Goal: Task Accomplishment & Management: Use online tool/utility

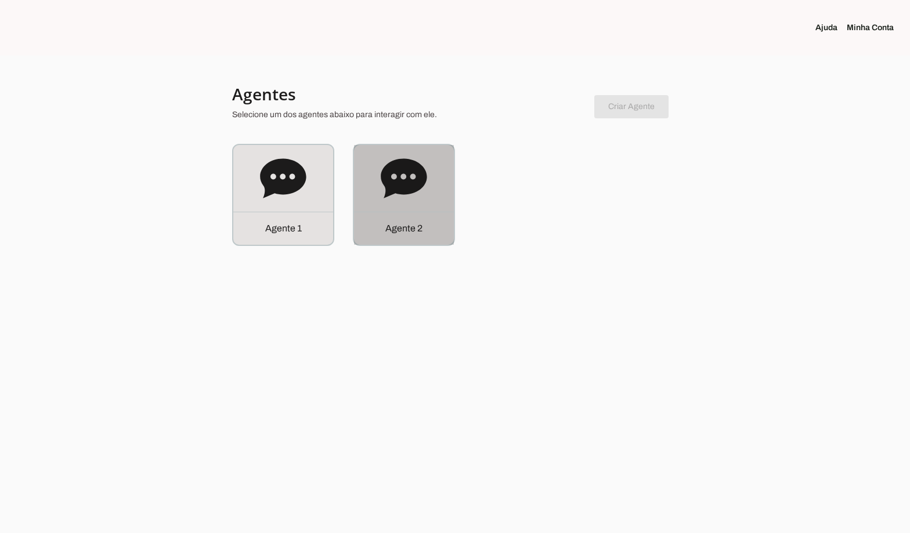
click at [384, 192] on icon at bounding box center [404, 179] width 46 height 46
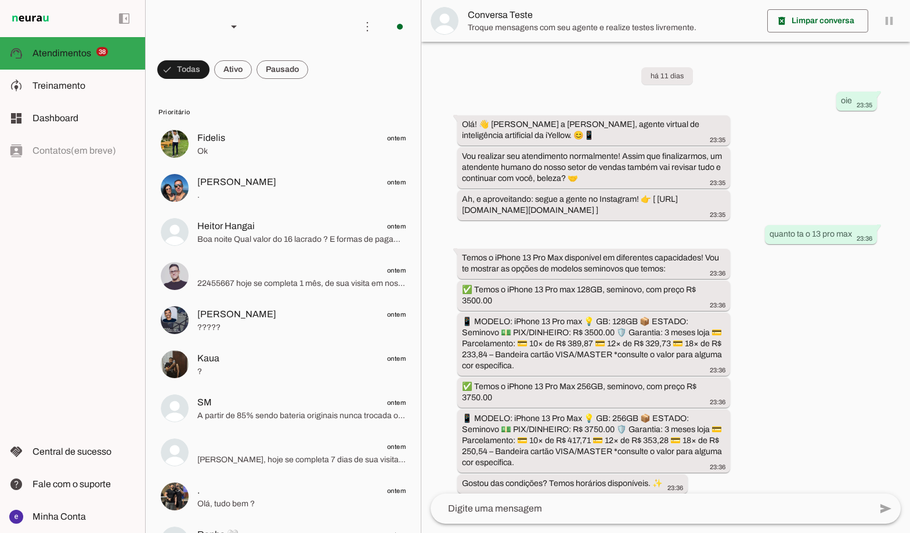
scroll to position [228, 0]
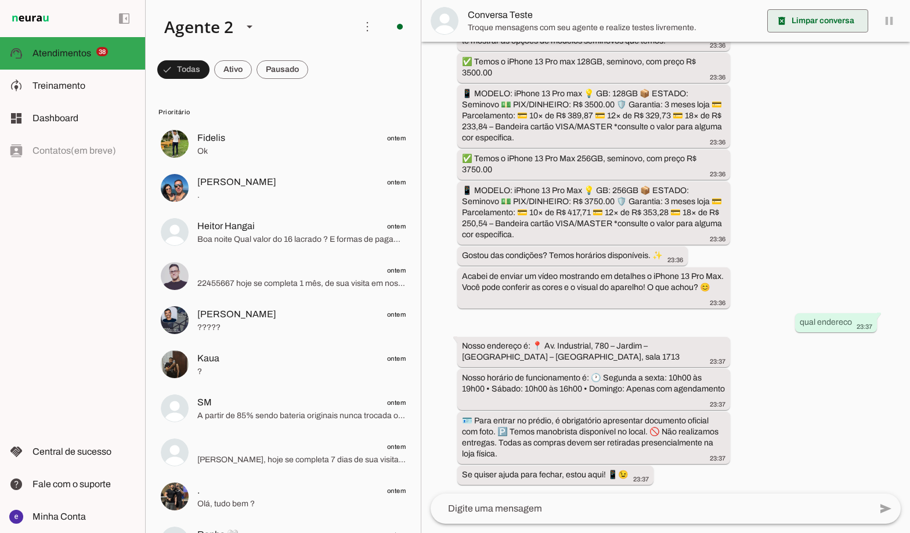
click at [829, 21] on span at bounding box center [817, 21] width 101 height 28
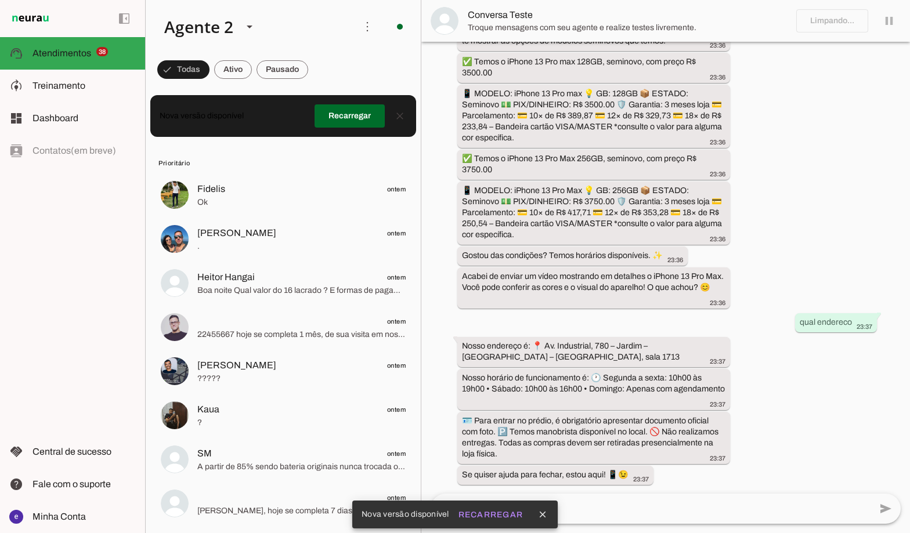
scroll to position [0, 0]
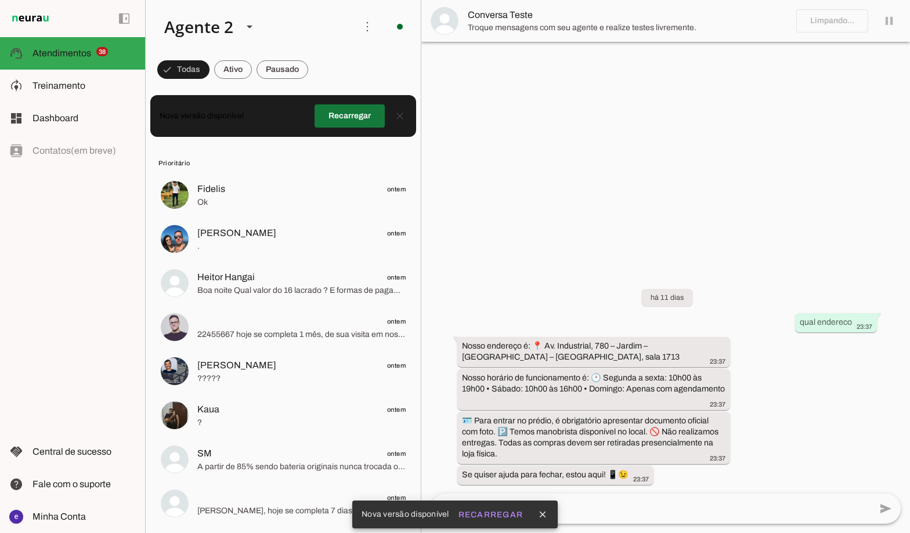
click at [355, 113] on span at bounding box center [350, 116] width 70 height 28
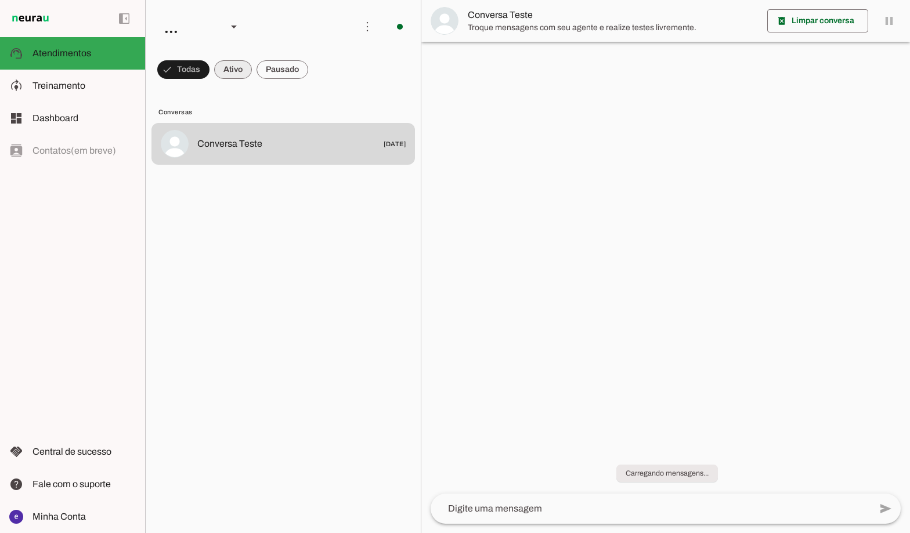
click at [209, 77] on span at bounding box center [183, 70] width 52 height 28
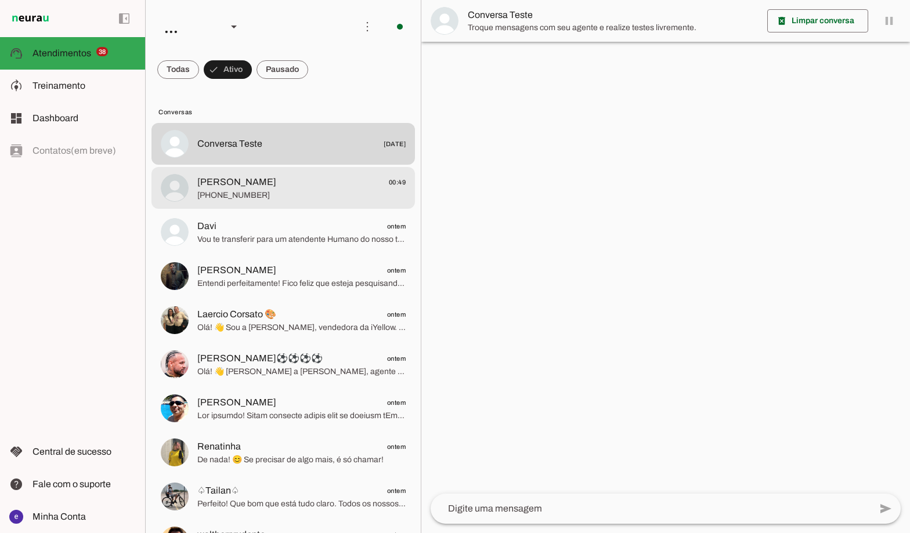
click at [309, 180] on span "[PERSON_NAME] 00:49" at bounding box center [301, 182] width 208 height 15
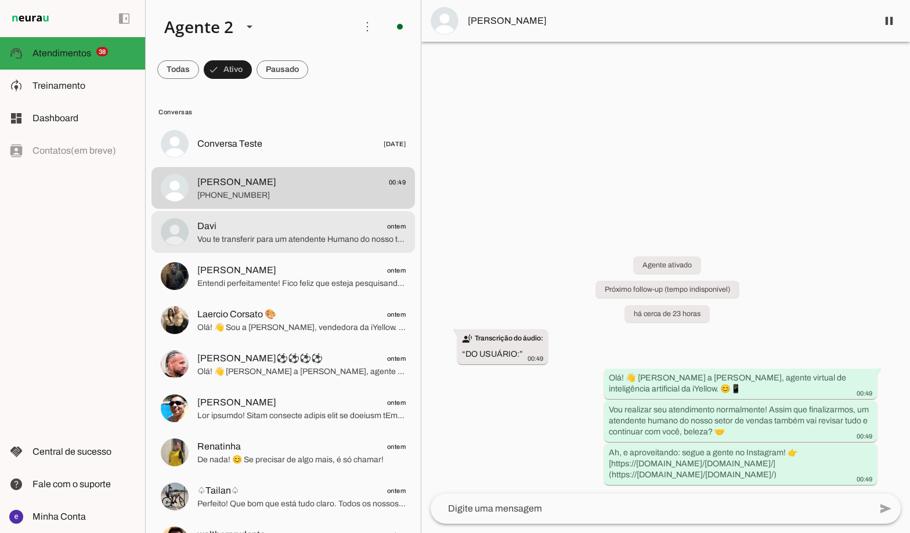
click at [222, 229] on span "Davi ontem" at bounding box center [301, 226] width 208 height 15
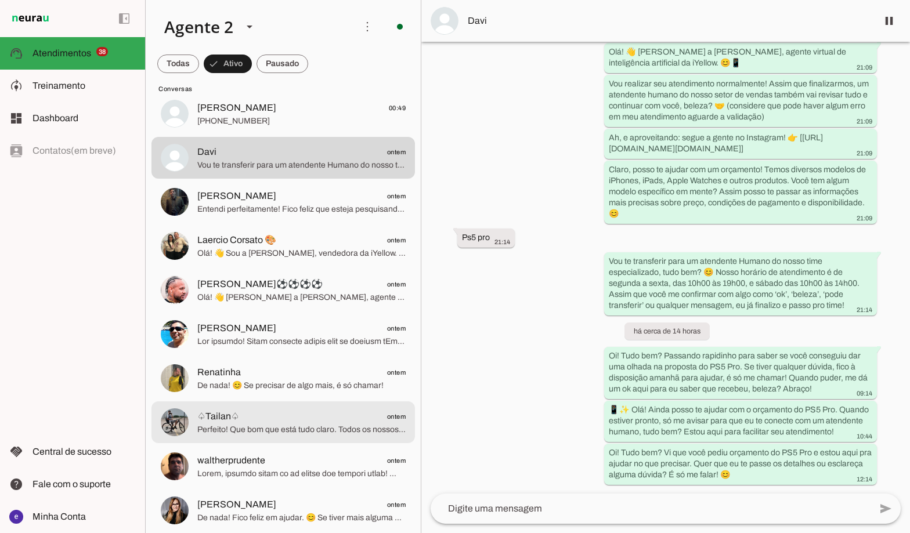
scroll to position [58, 0]
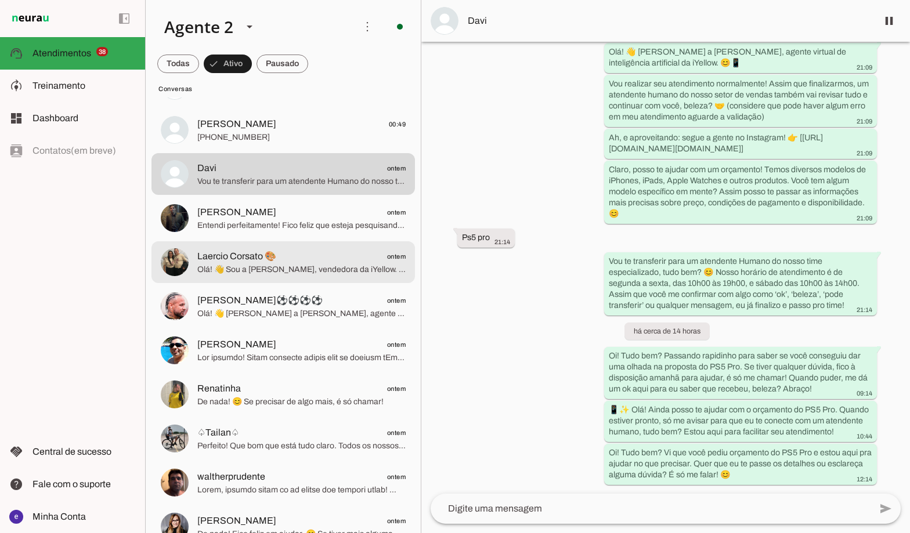
click at [308, 229] on span "Entendi perfeitamente! Fico feliz que esteja pesquisando e estou à disposição p…" at bounding box center [301, 226] width 208 height 12
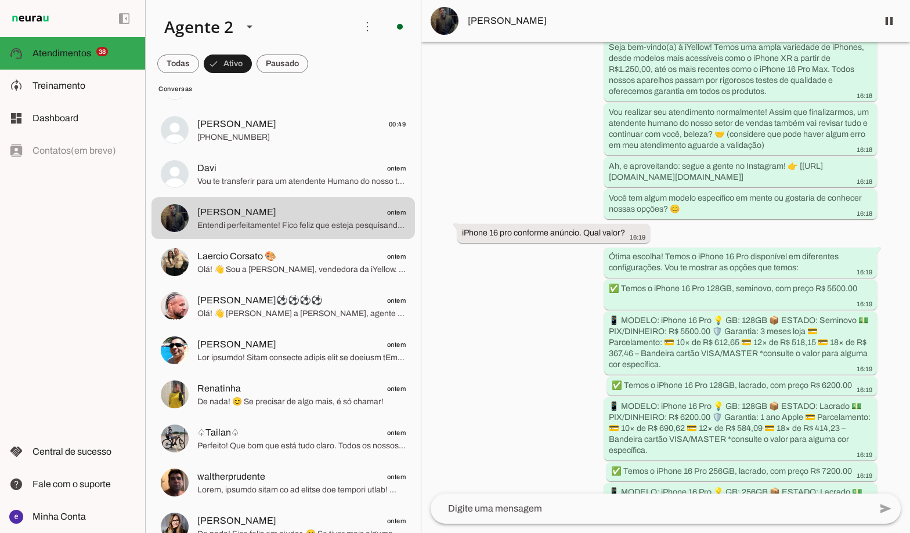
scroll to position [156, 0]
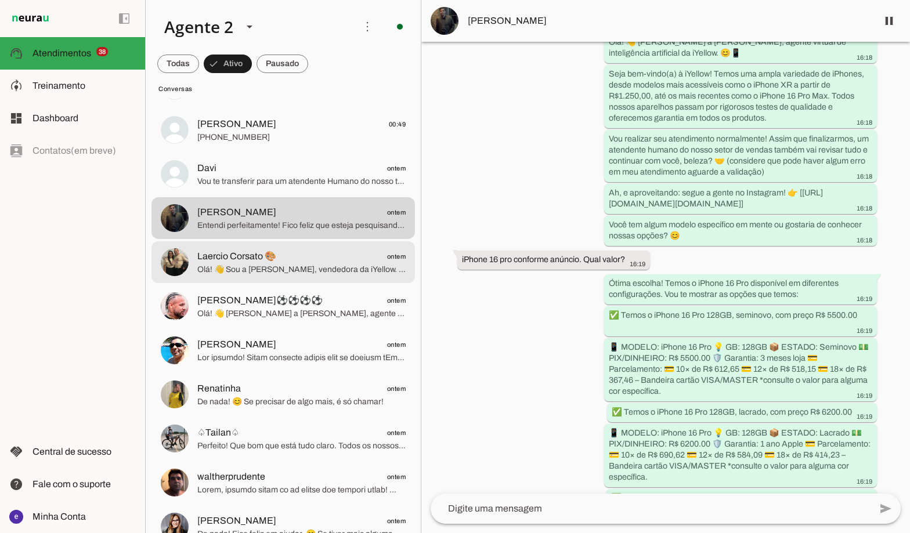
click at [283, 273] on span "Olá! 👋 Sou a [PERSON_NAME], vendedora da iYellow. É um prazer atendê-lo! Temos …" at bounding box center [301, 270] width 208 height 12
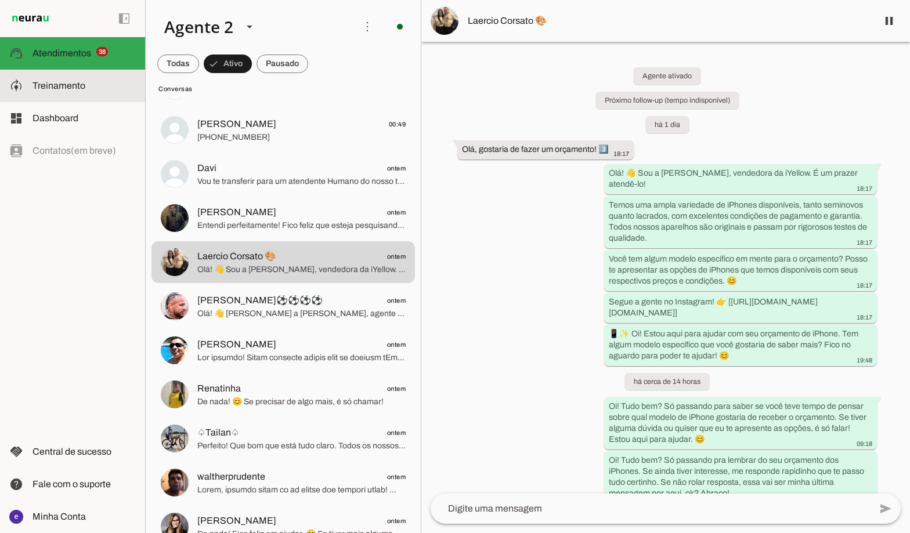
click at [73, 82] on span "Treinamento" at bounding box center [58, 86] width 53 height 10
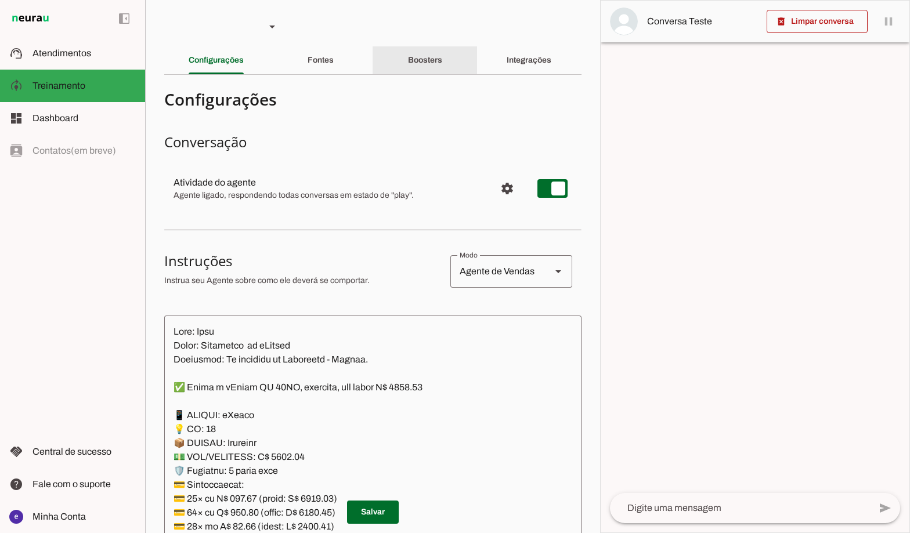
click at [433, 65] on div "Boosters" at bounding box center [425, 60] width 34 height 28
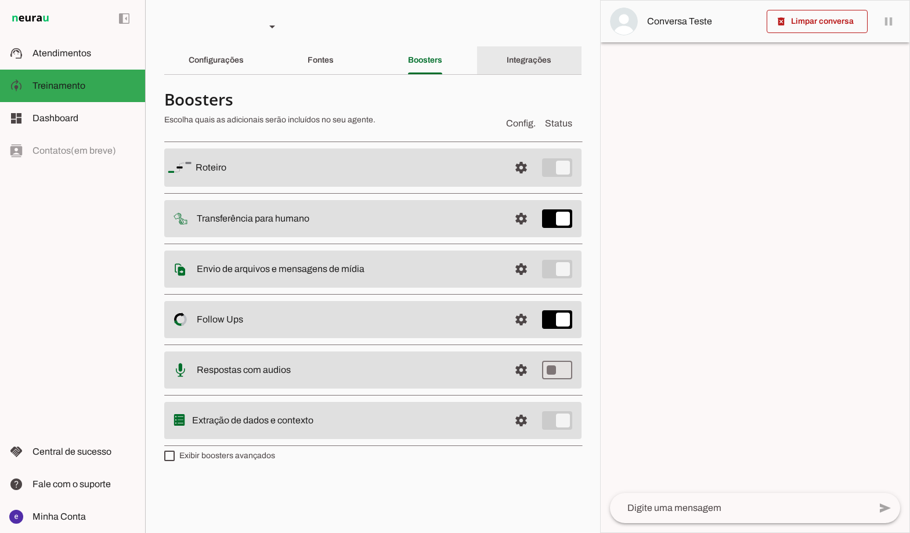
click at [507, 64] on div "Integrações" at bounding box center [529, 60] width 45 height 28
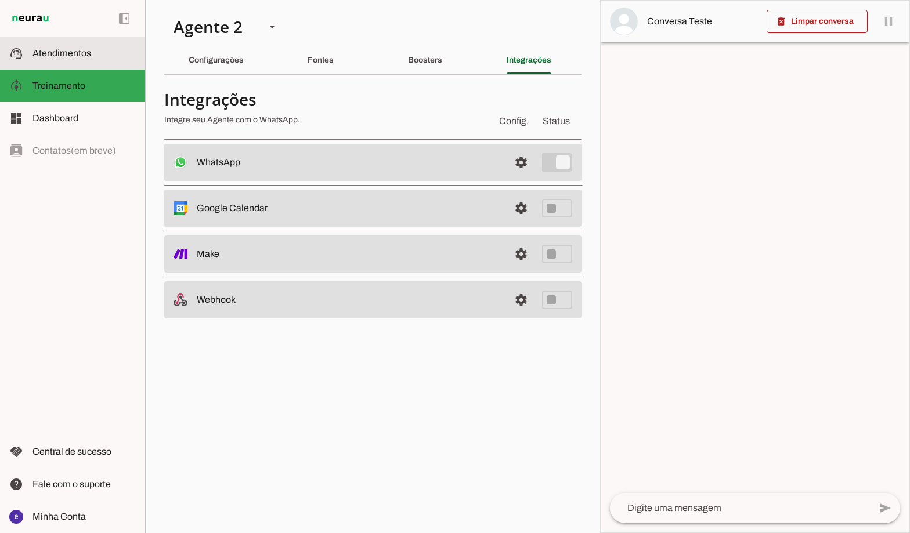
click at [93, 64] on md-item "support_agent Atendimentos Atendimentos" at bounding box center [72, 53] width 145 height 32
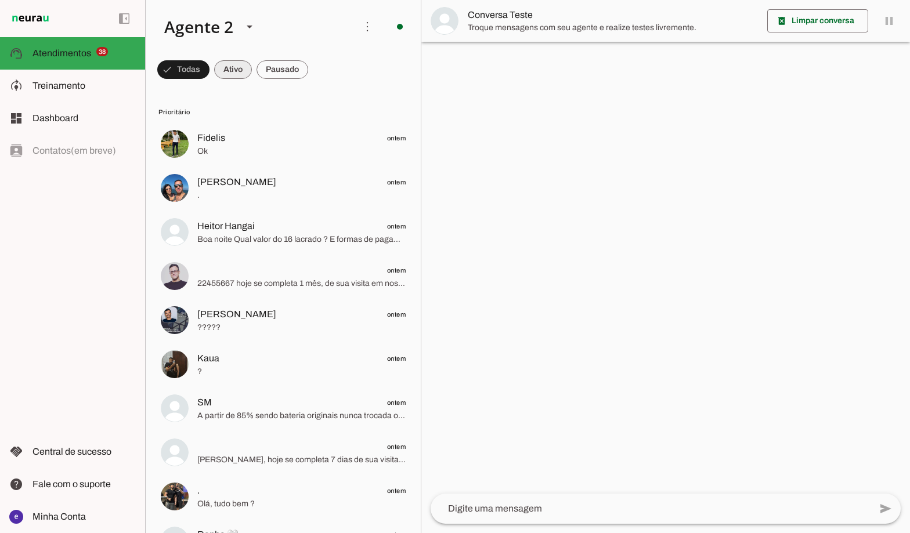
click at [209, 77] on span at bounding box center [183, 70] width 52 height 28
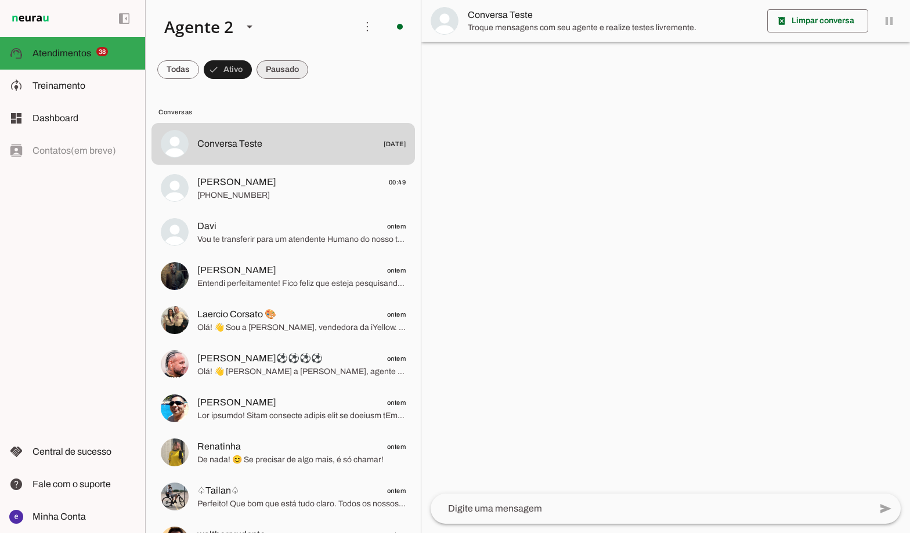
click at [199, 71] on span at bounding box center [178, 70] width 42 height 28
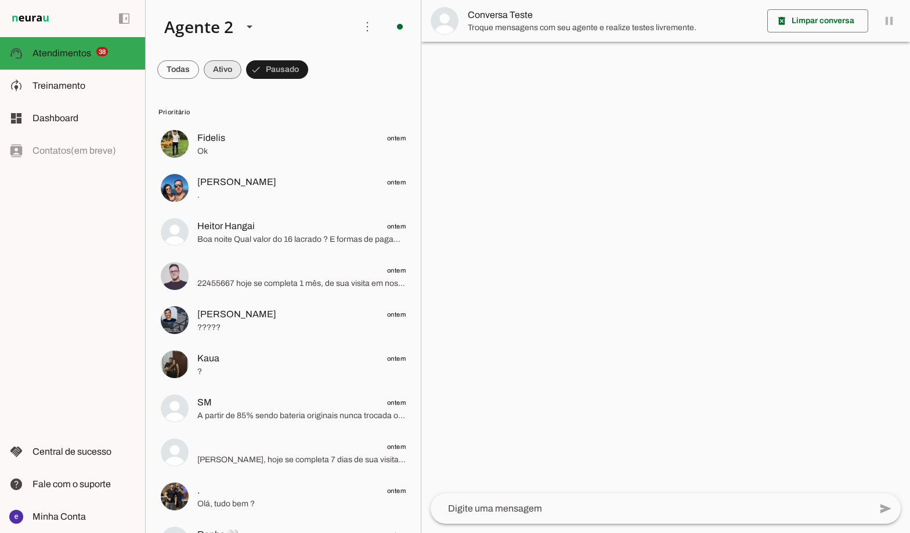
click at [199, 75] on span at bounding box center [178, 70] width 42 height 28
